Goal: Task Accomplishment & Management: Use online tool/utility

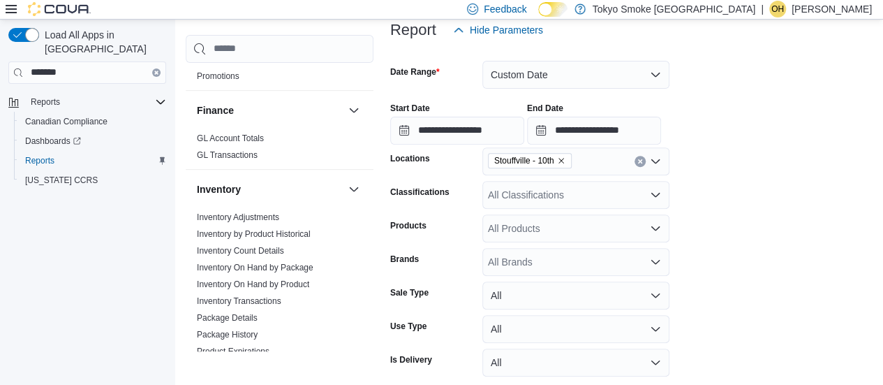
scroll to position [140, 0]
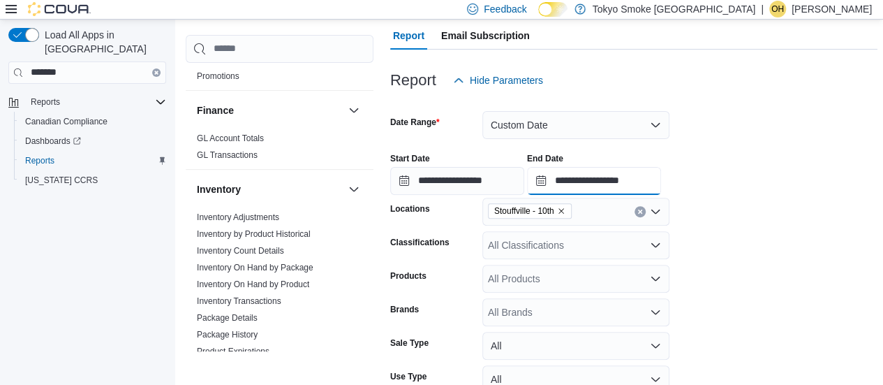
click at [638, 179] on input "**********" at bounding box center [594, 181] width 134 height 28
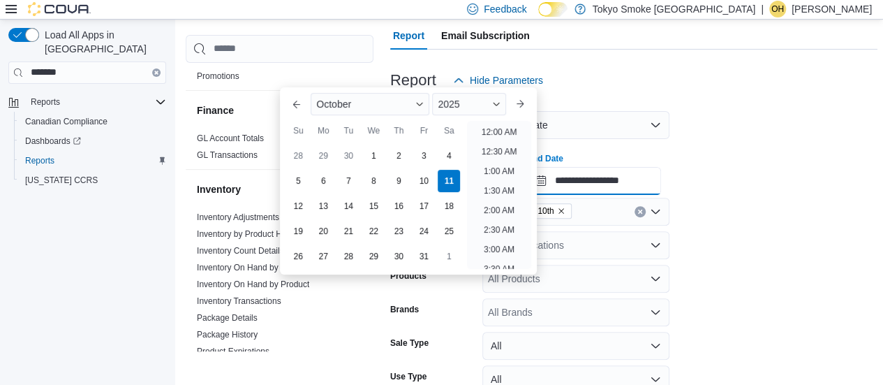
scroll to position [786, 0]
click at [639, 179] on input "**********" at bounding box center [594, 181] width 134 height 28
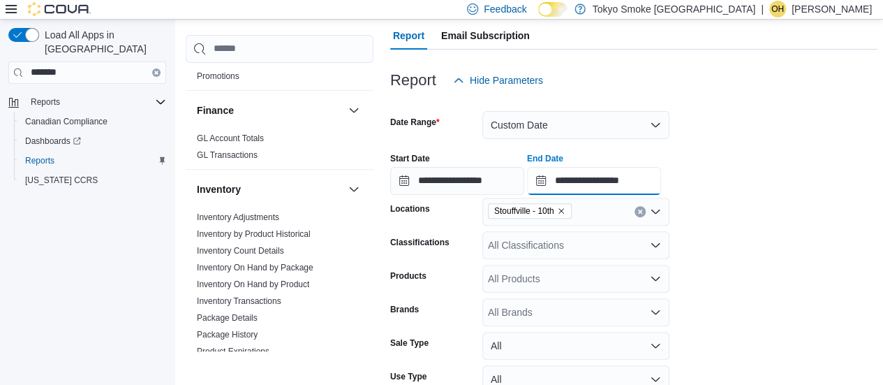
scroll to position [559, 0]
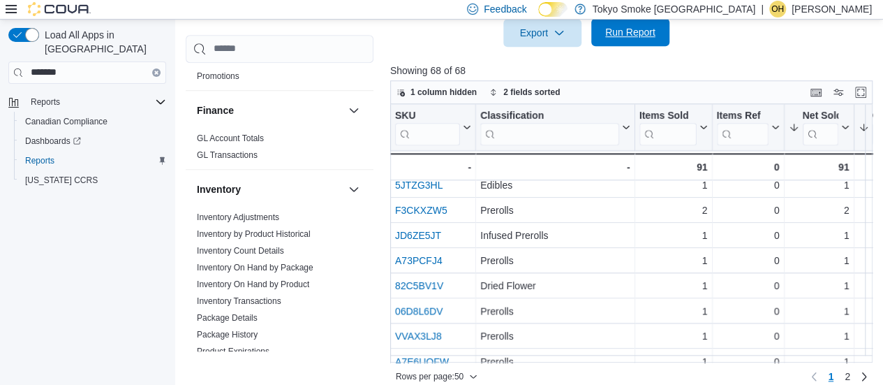
type input "**********"
click at [650, 29] on span "Run Report" at bounding box center [630, 32] width 50 height 14
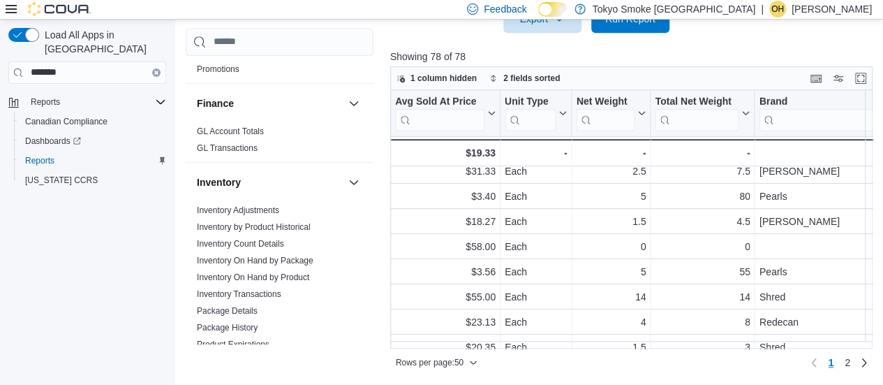
scroll to position [0, 1190]
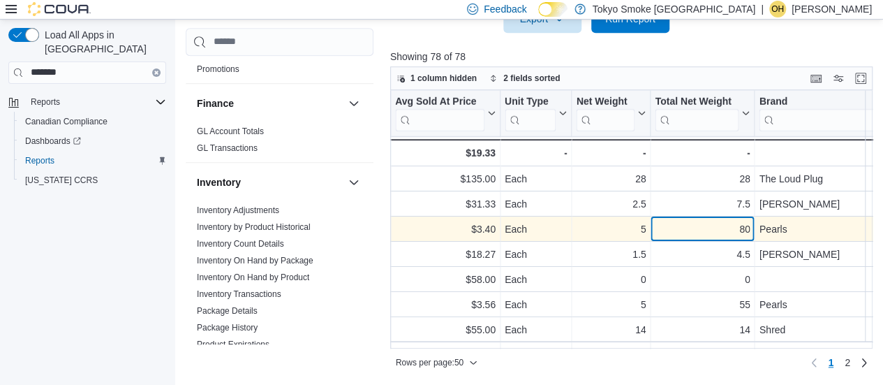
click at [651, 234] on div "80 - Total Net Weight, column 17, row 3" at bounding box center [703, 228] width 104 height 25
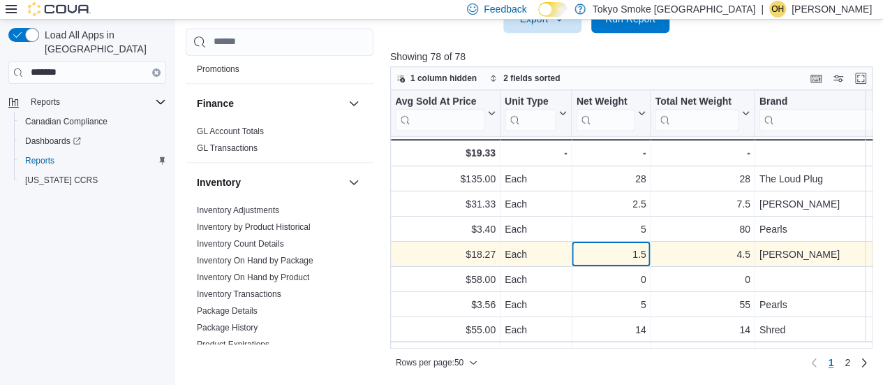
click at [643, 253] on div "1.5" at bounding box center [611, 254] width 70 height 17
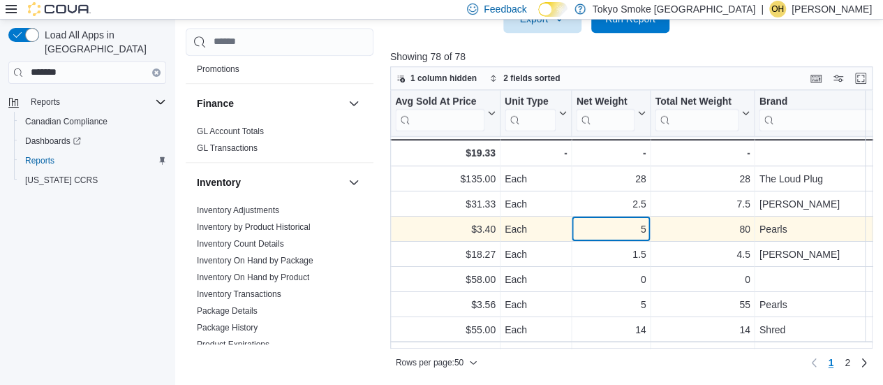
click at [645, 231] on div "5" at bounding box center [611, 229] width 70 height 17
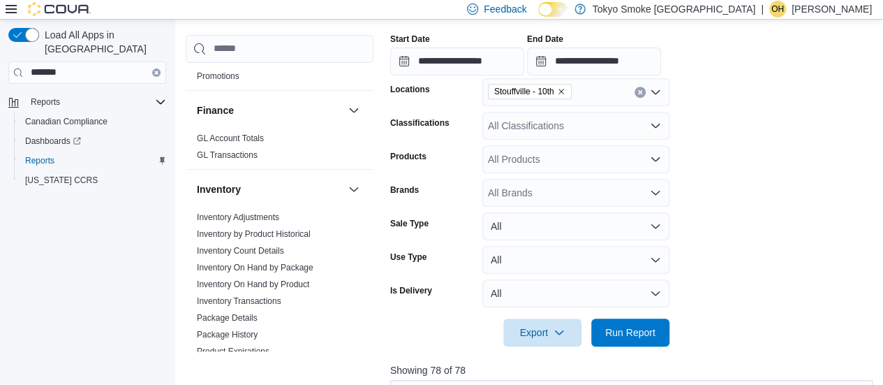
scroll to position [209, 0]
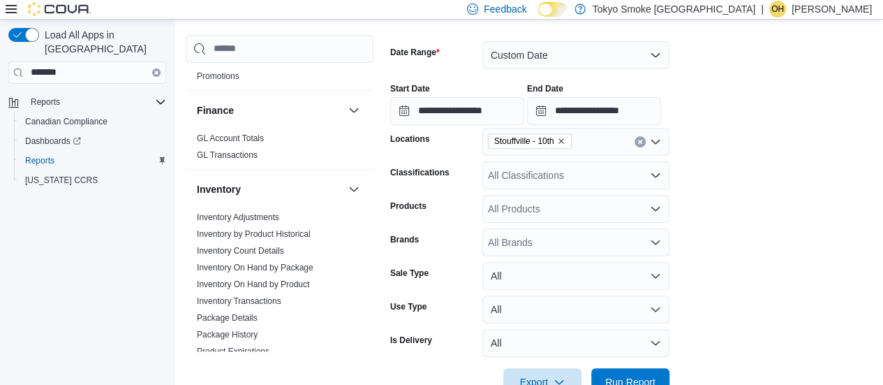
click at [602, 27] on div at bounding box center [633, 32] width 487 height 17
click at [589, 52] on button "Custom Date" at bounding box center [575, 55] width 187 height 28
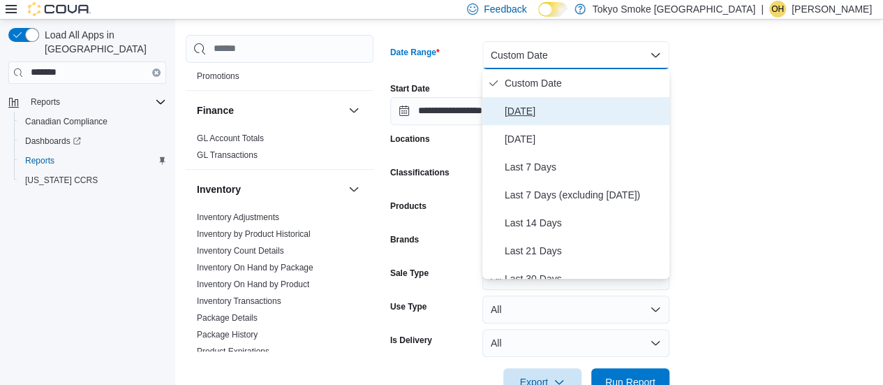
click at [549, 100] on button "Today" at bounding box center [575, 111] width 187 height 28
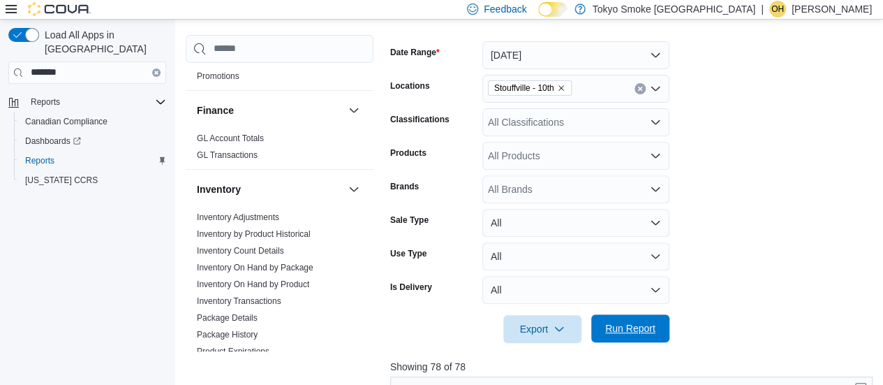
click at [645, 329] on span "Run Report" at bounding box center [630, 328] width 50 height 14
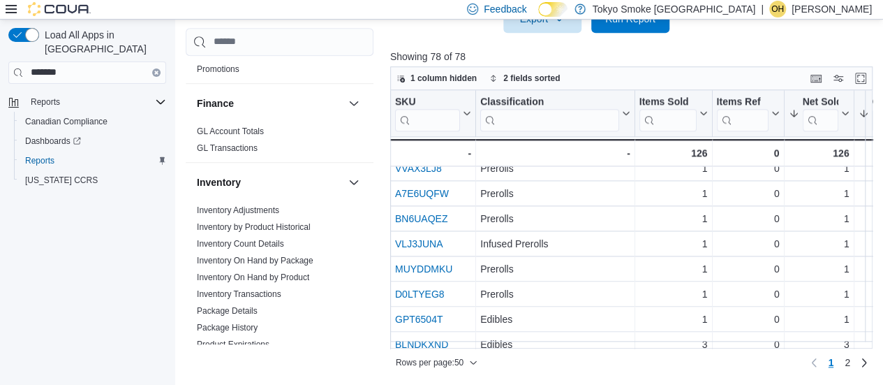
scroll to position [1080, 0]
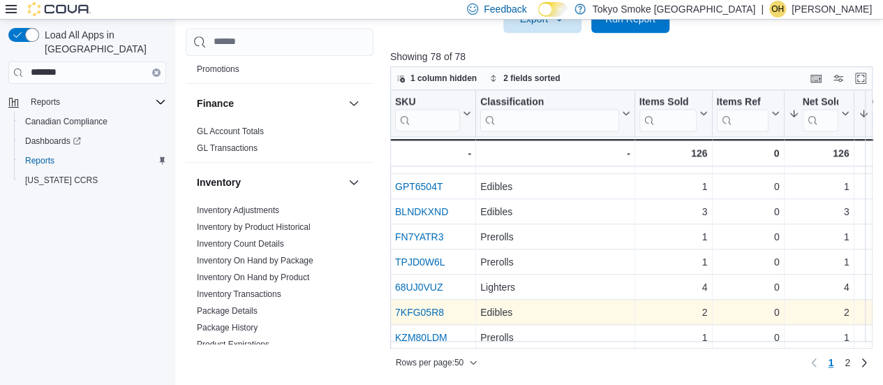
click at [437, 306] on link "7KFG05R8" at bounding box center [419, 311] width 49 height 11
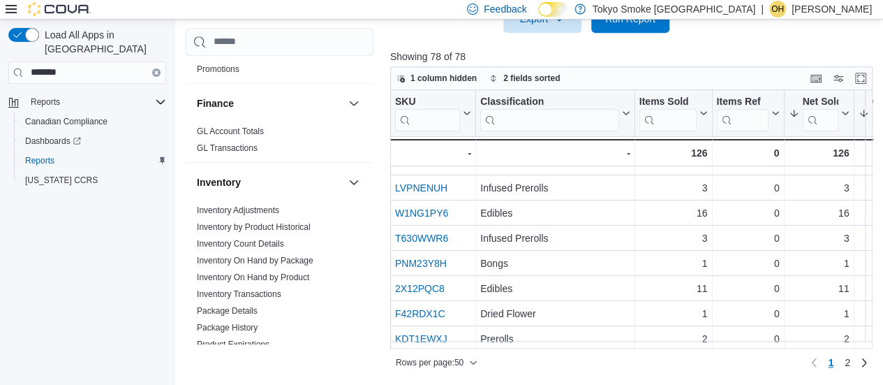
scroll to position [0, 0]
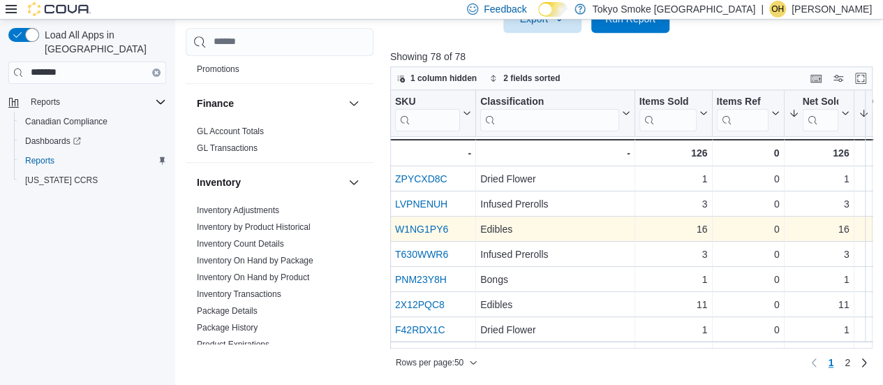
click at [436, 224] on link "W1NG1PY6" at bounding box center [421, 228] width 53 height 11
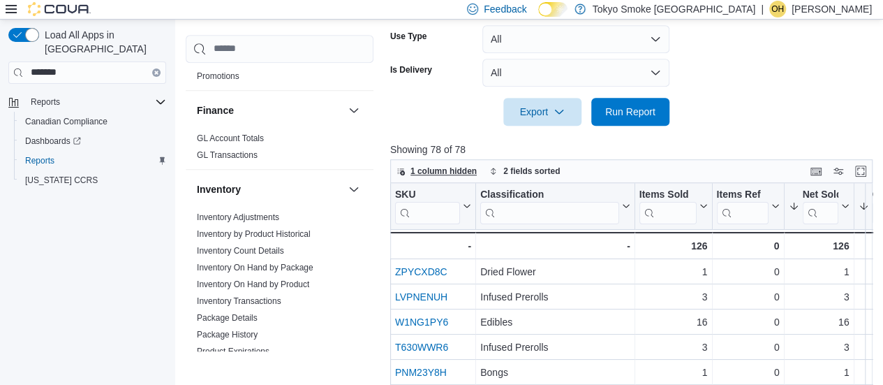
scroll to position [519, 0]
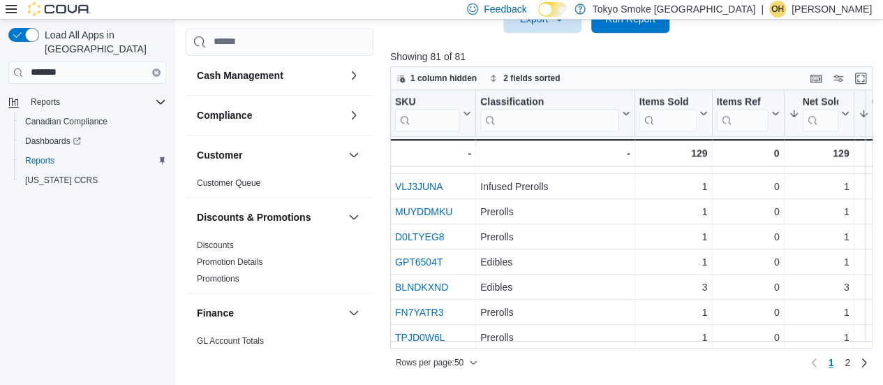
scroll to position [1080, 0]
click at [36, 296] on div "Load All Apps in New Hub ******* Reports Canadian Compliance Dashboards Reports…" at bounding box center [87, 204] width 175 height 369
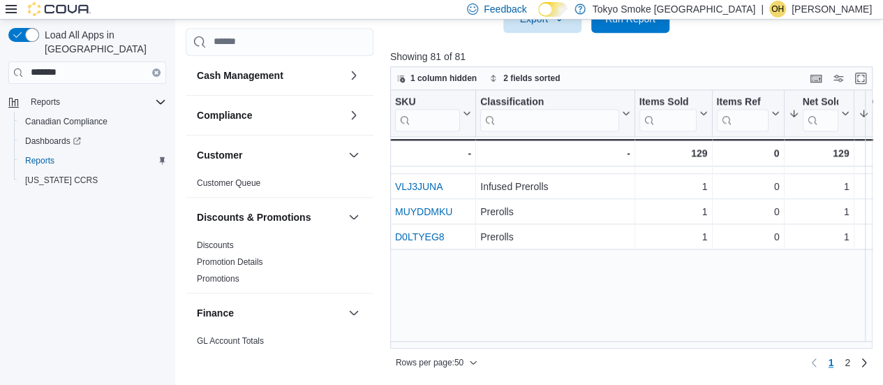
scroll to position [801, 0]
